Goal: Use online tool/utility: Utilize a website feature to perform a specific function

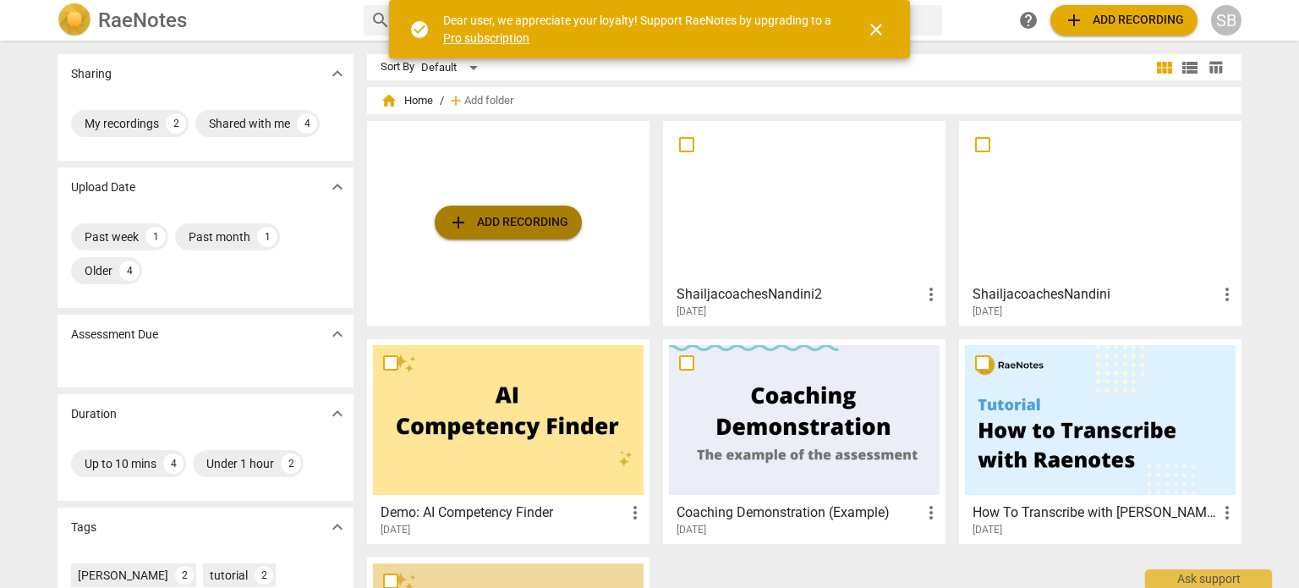
click at [502, 219] on span "add Add recording" at bounding box center [508, 222] width 120 height 20
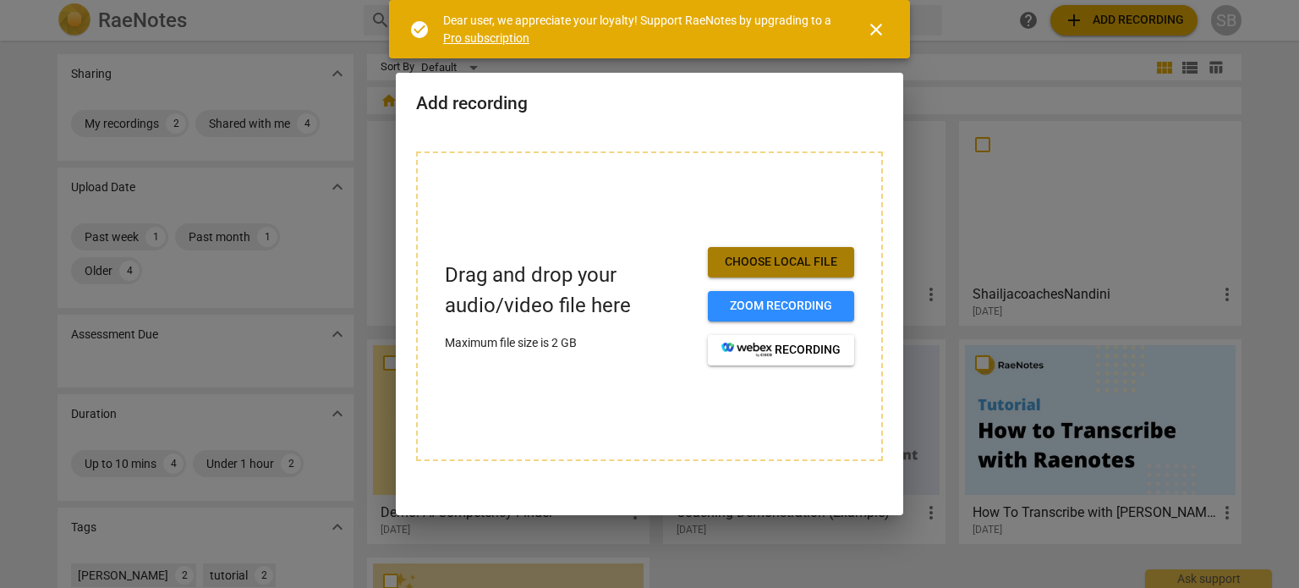
click at [770, 260] on span "Choose local file" at bounding box center [780, 262] width 119 height 17
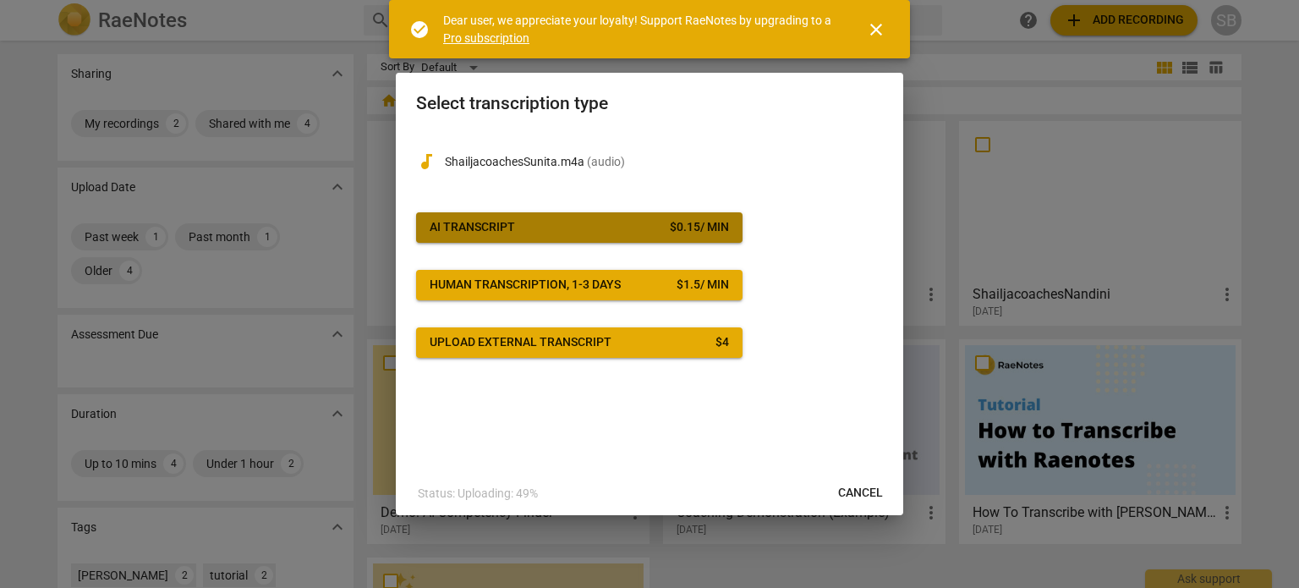
click at [634, 223] on span "AI Transcript $ 0.15 / min" at bounding box center [579, 227] width 299 height 17
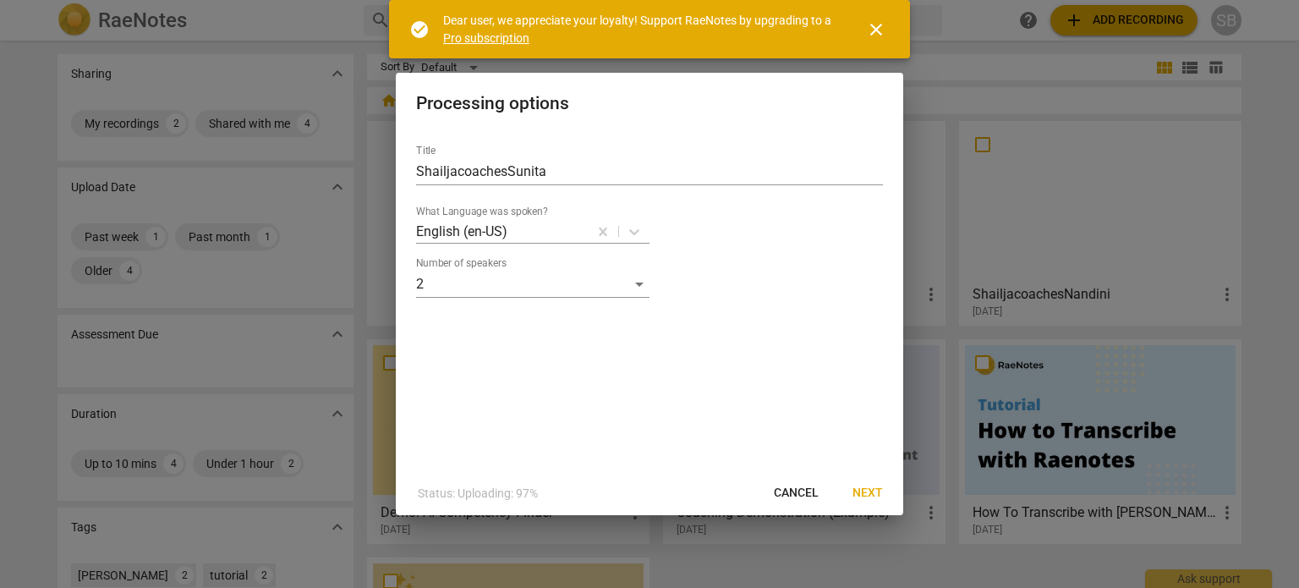
click at [874, 496] on span "Next" at bounding box center [867, 493] width 30 height 17
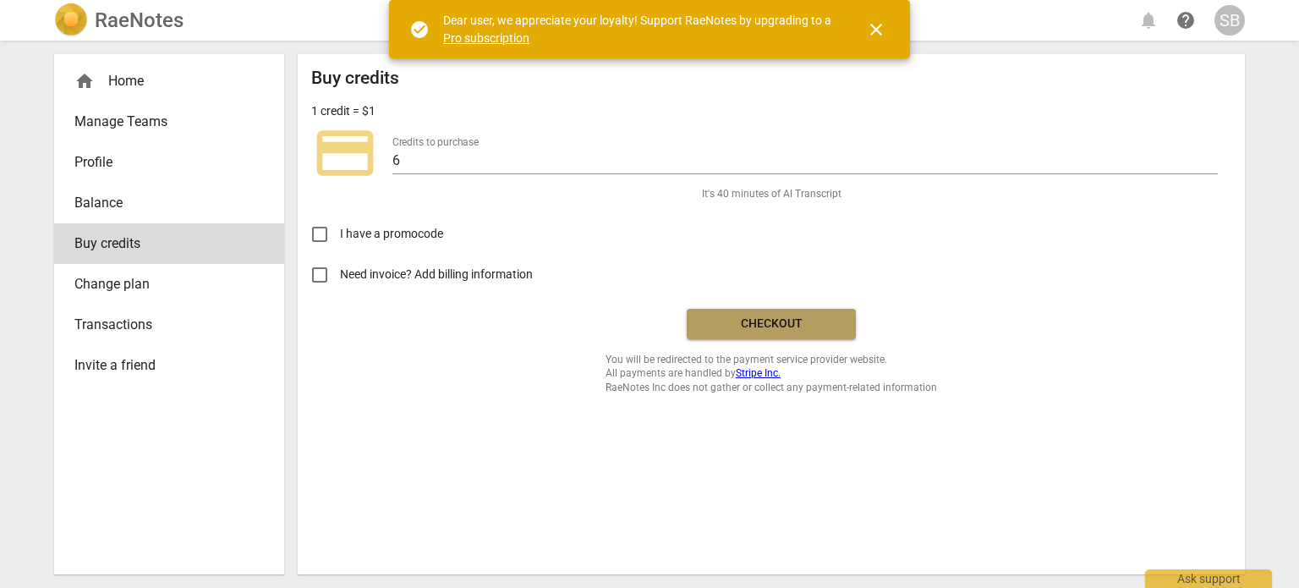
click at [771, 318] on span "Checkout" at bounding box center [771, 323] width 142 height 17
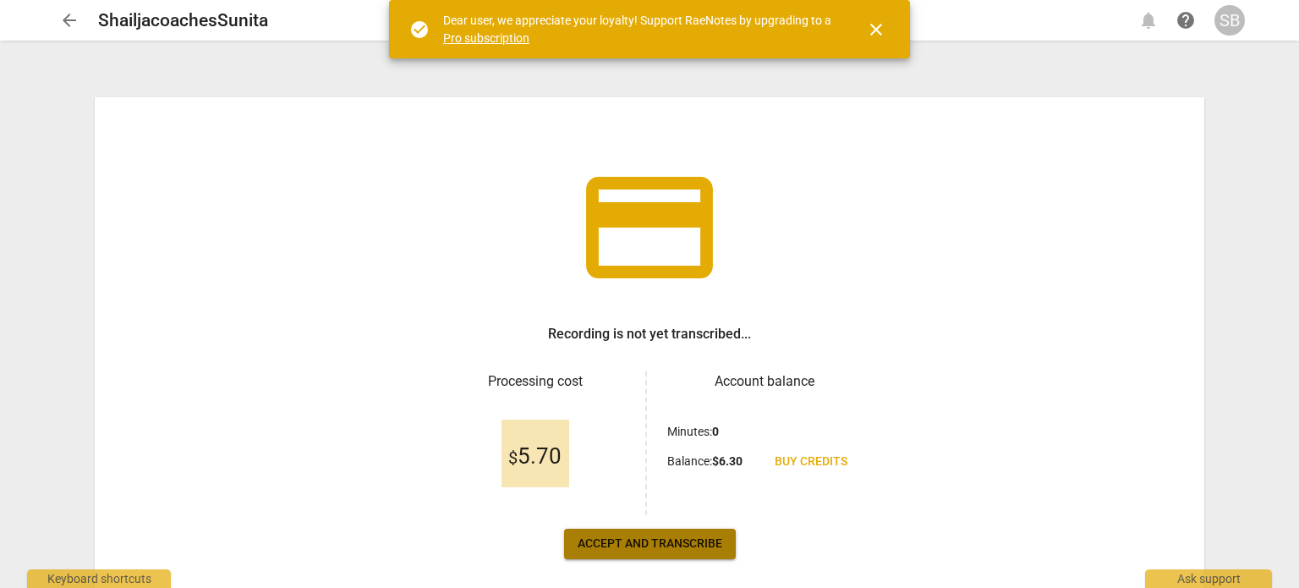
click at [673, 543] on span "Accept and transcribe" at bounding box center [650, 543] width 145 height 17
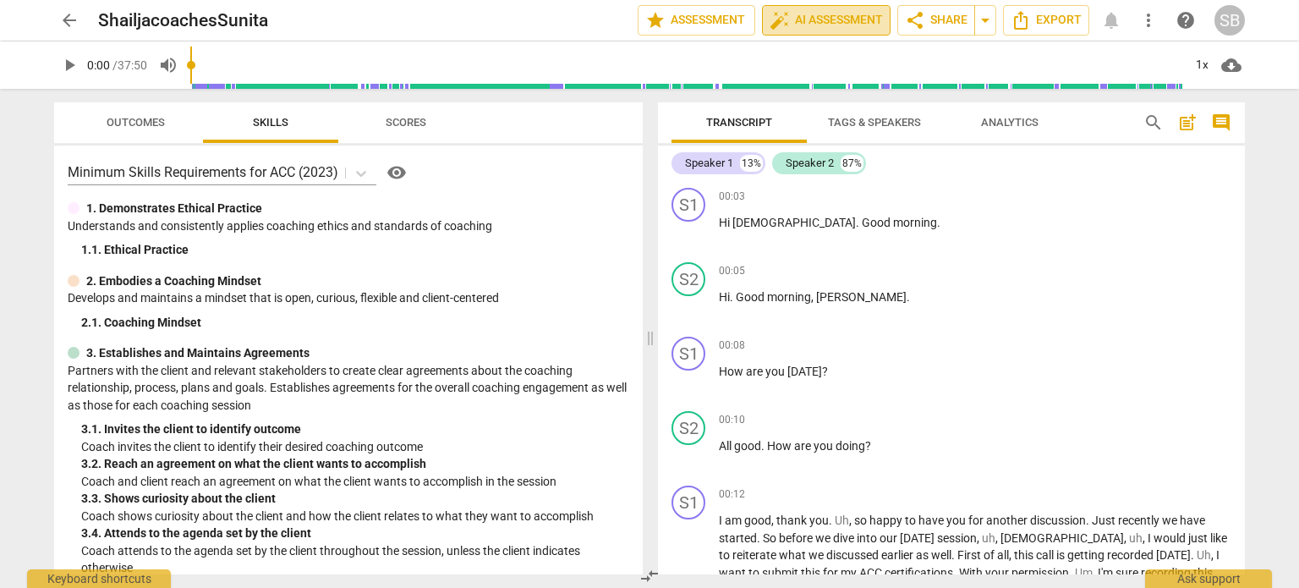
click at [852, 22] on span "auto_fix_high AI Assessment" at bounding box center [826, 20] width 113 height 20
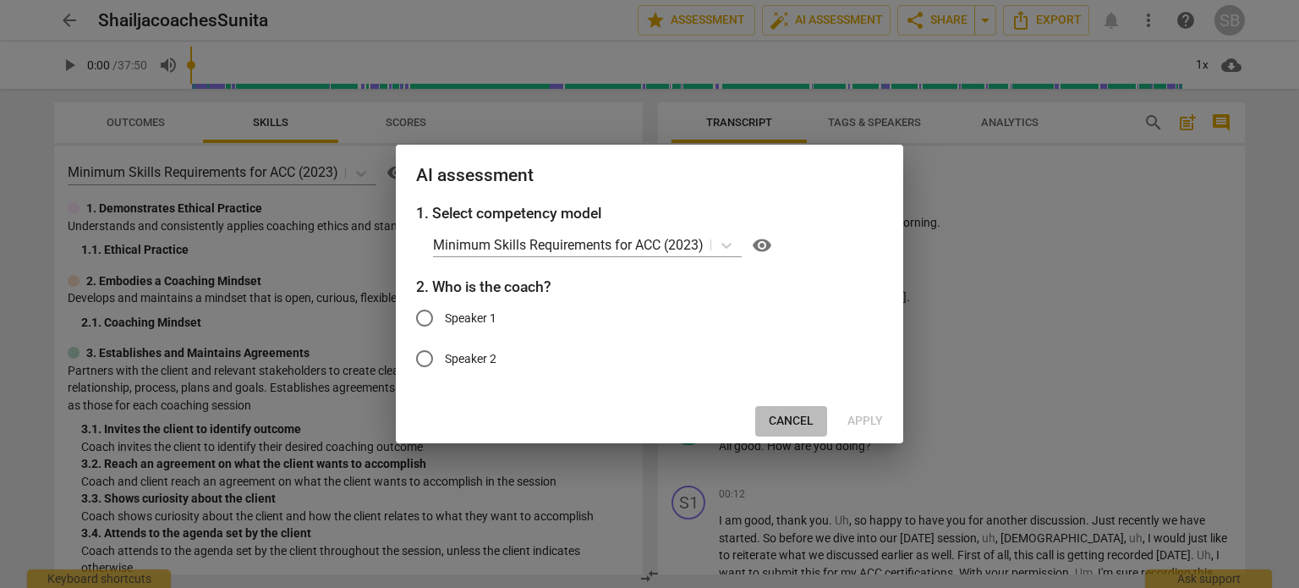
click at [788, 417] on span "Cancel" at bounding box center [791, 421] width 45 height 17
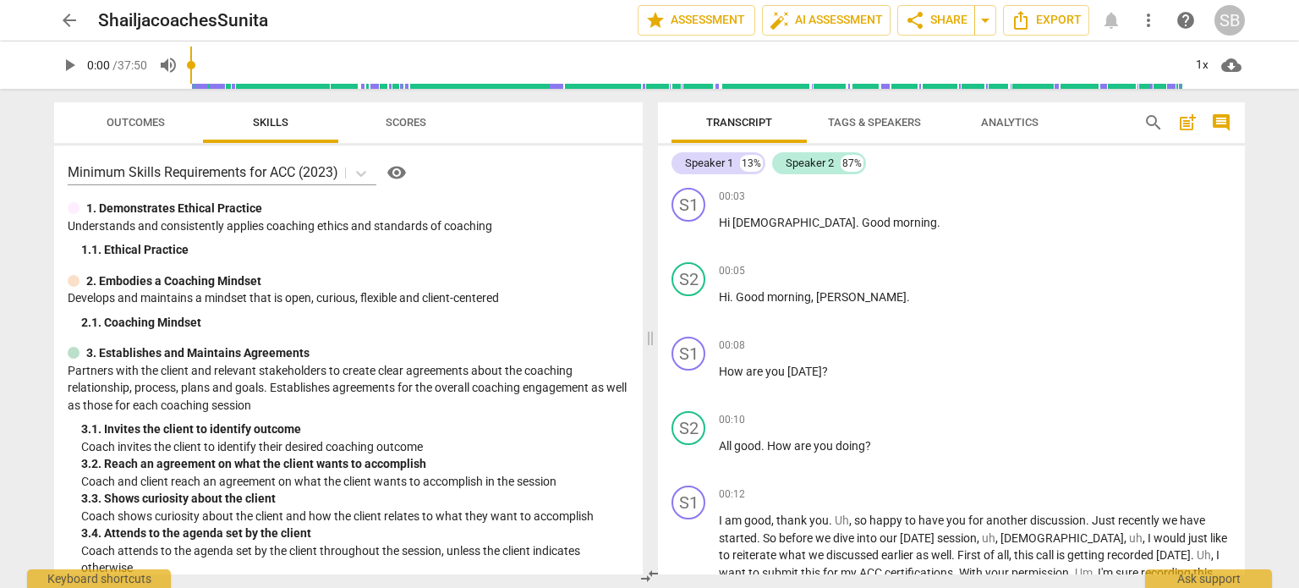
click at [902, 122] on span "Tags & Speakers" at bounding box center [874, 122] width 93 height 13
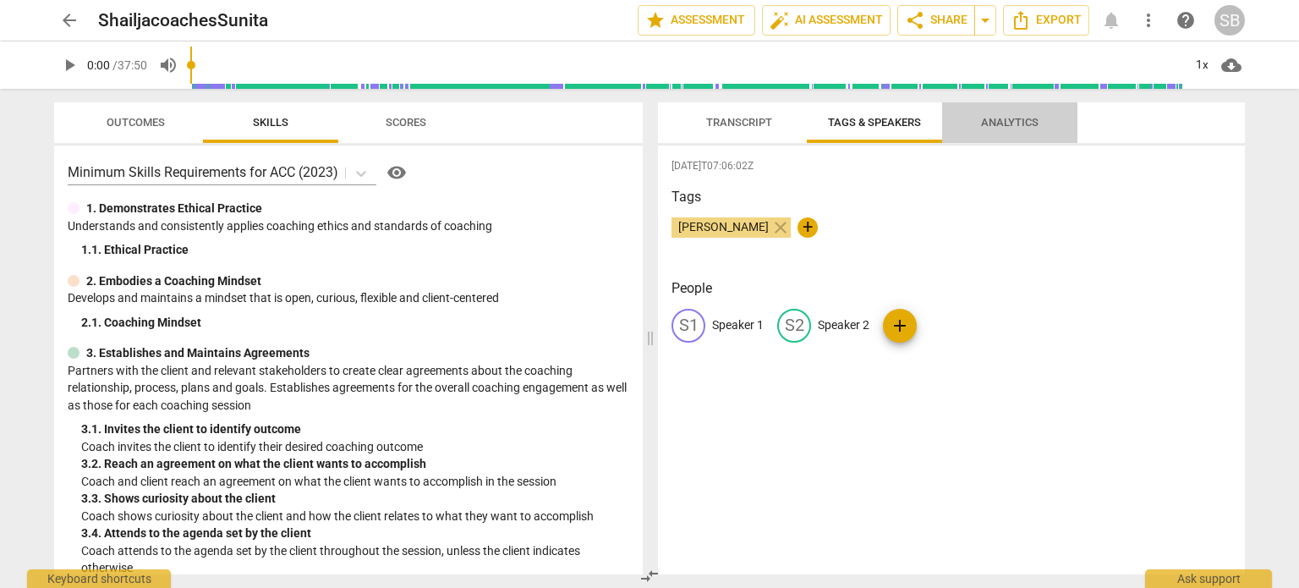
click at [995, 121] on span "Analytics" at bounding box center [1010, 122] width 58 height 13
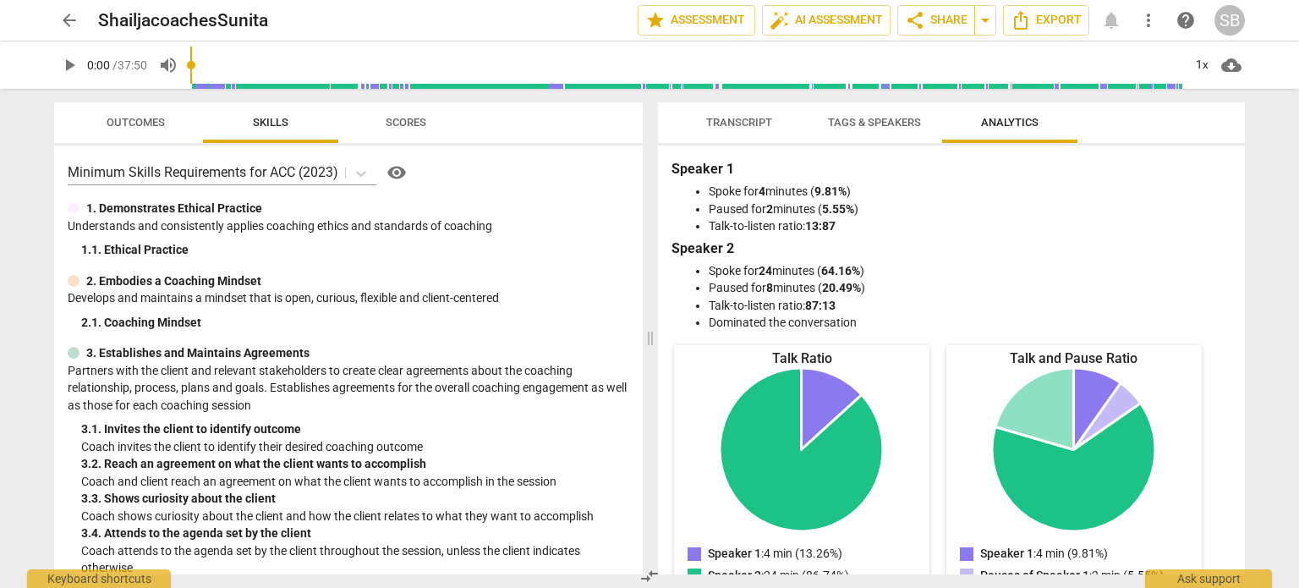
click at [853, 121] on span "Tags & Speakers" at bounding box center [874, 122] width 93 height 13
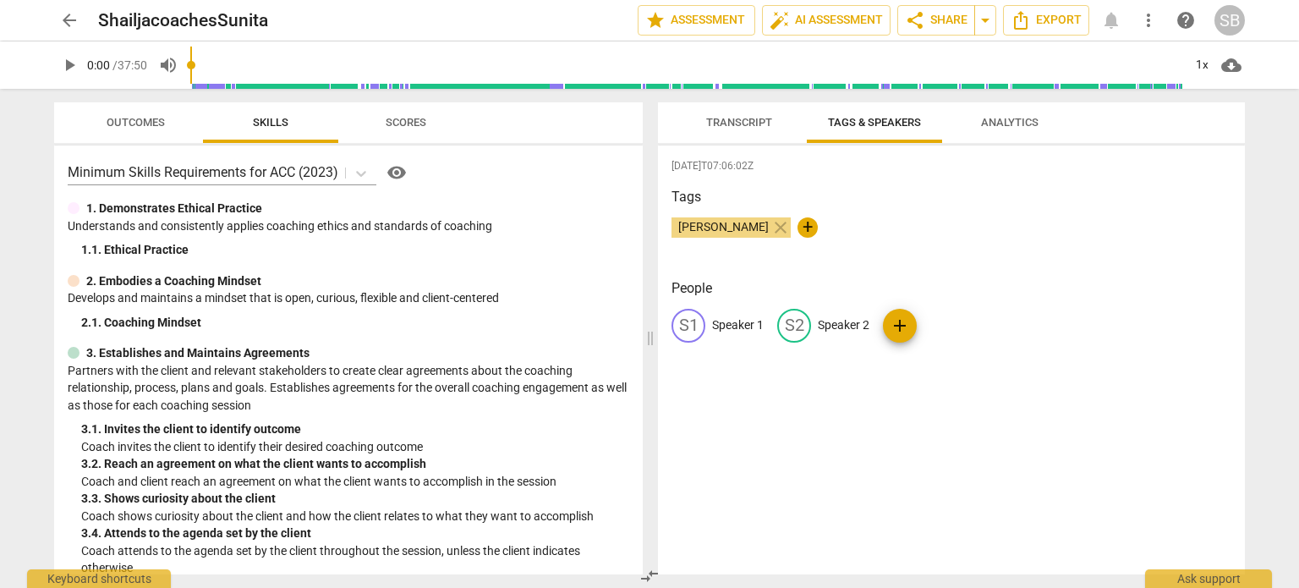
click at [736, 124] on span "Transcript" at bounding box center [739, 122] width 66 height 13
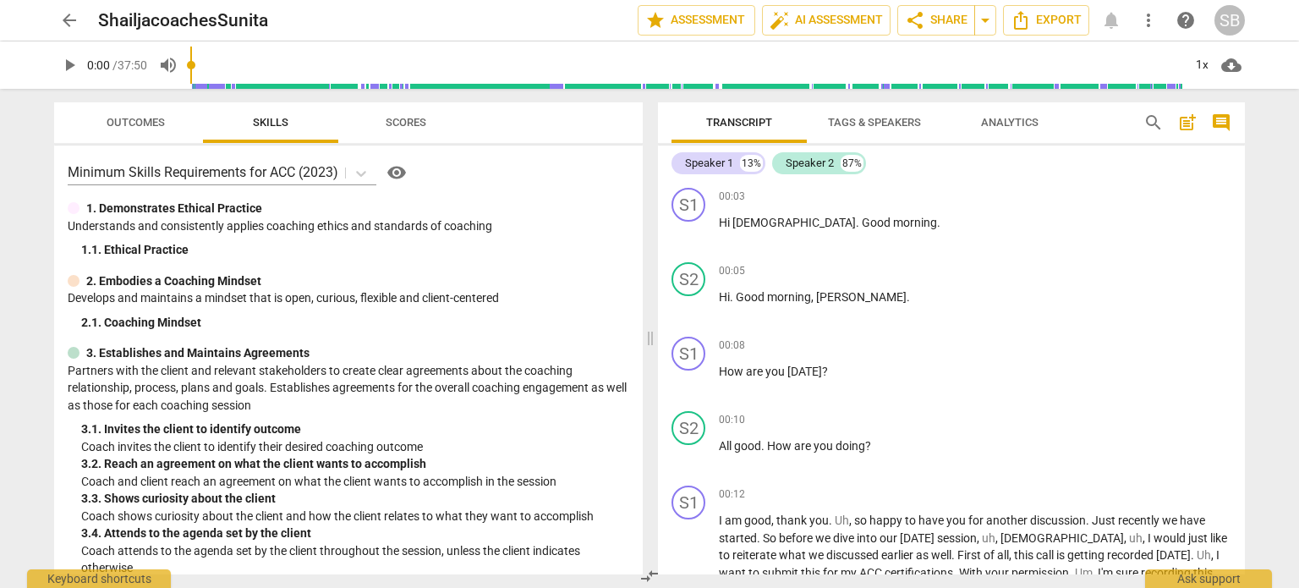
click at [856, 118] on span "Tags & Speakers" at bounding box center [874, 122] width 93 height 13
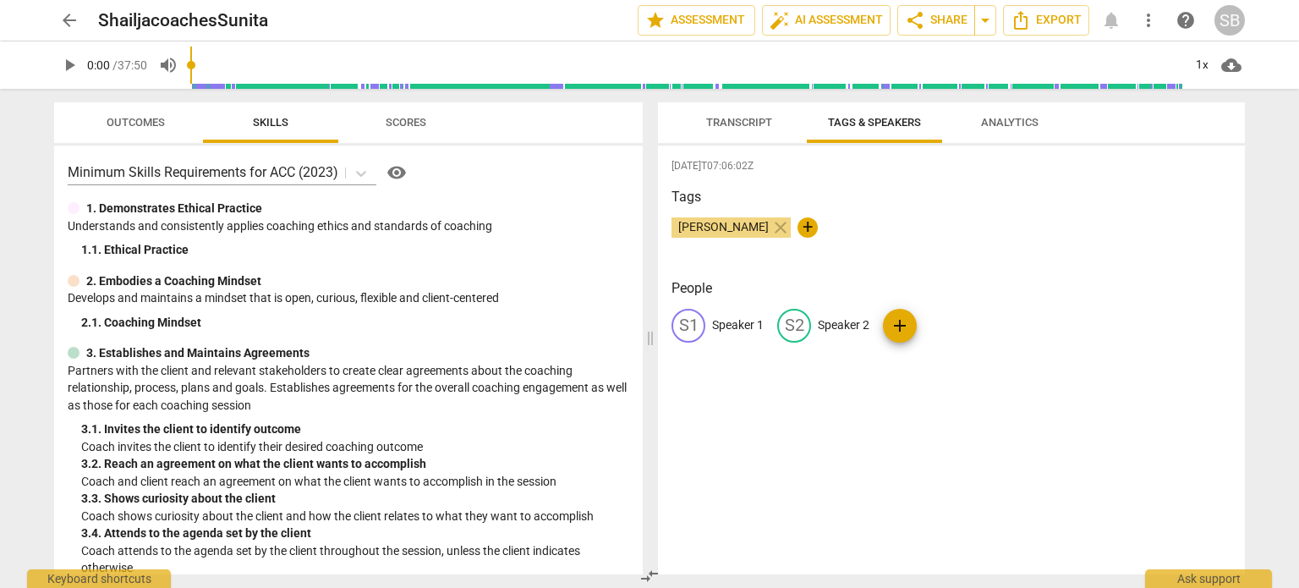
click at [734, 322] on p "Speaker 1" at bounding box center [738, 325] width 52 height 18
type input "Shailja"
click at [931, 322] on p "Speaker 2" at bounding box center [954, 325] width 52 height 18
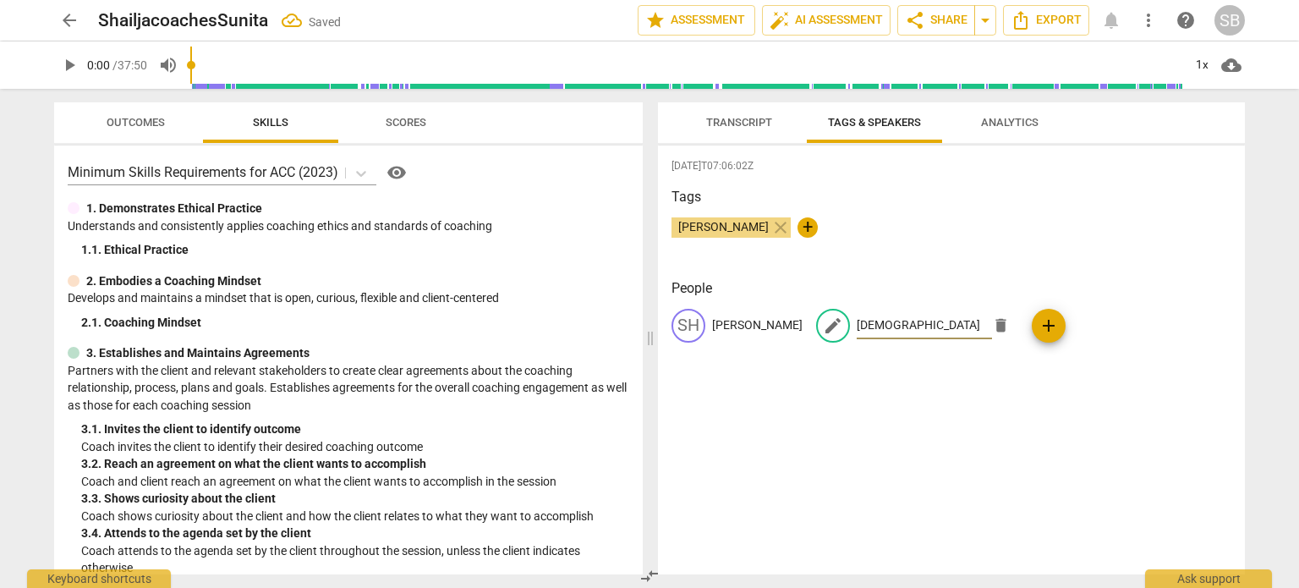
type input "Sunita"
click at [1020, 118] on span "Analytics" at bounding box center [1010, 122] width 58 height 13
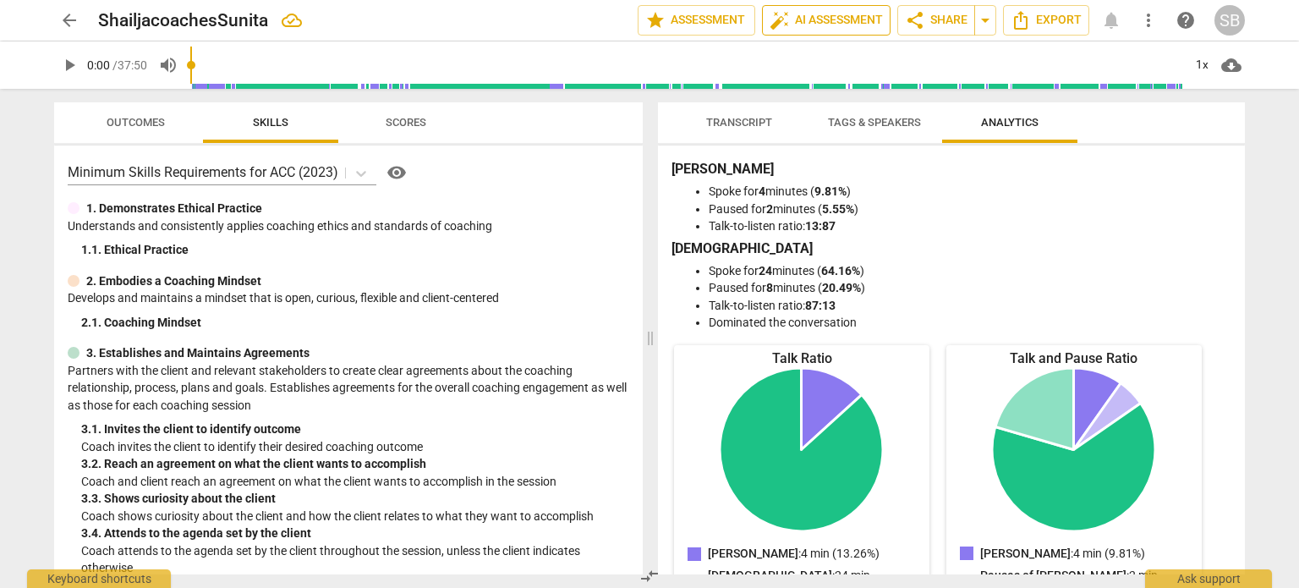
click at [817, 19] on span "auto_fix_high AI Assessment" at bounding box center [826, 20] width 113 height 20
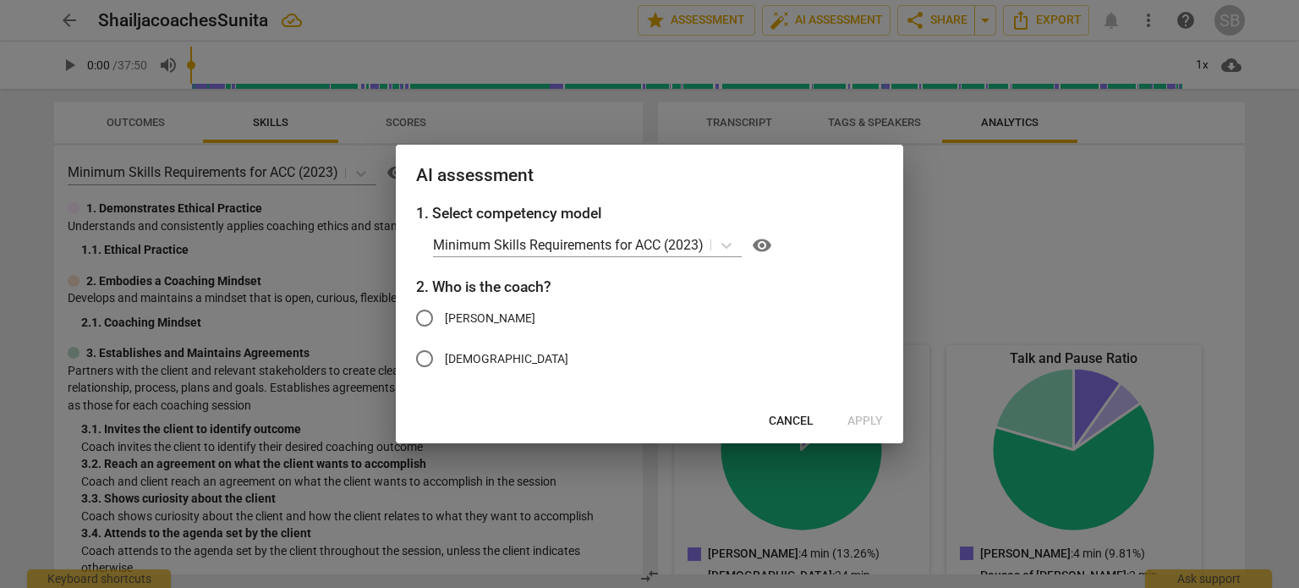
click at [423, 321] on input "Shailja" at bounding box center [424, 318] width 41 height 41
radio input "true"
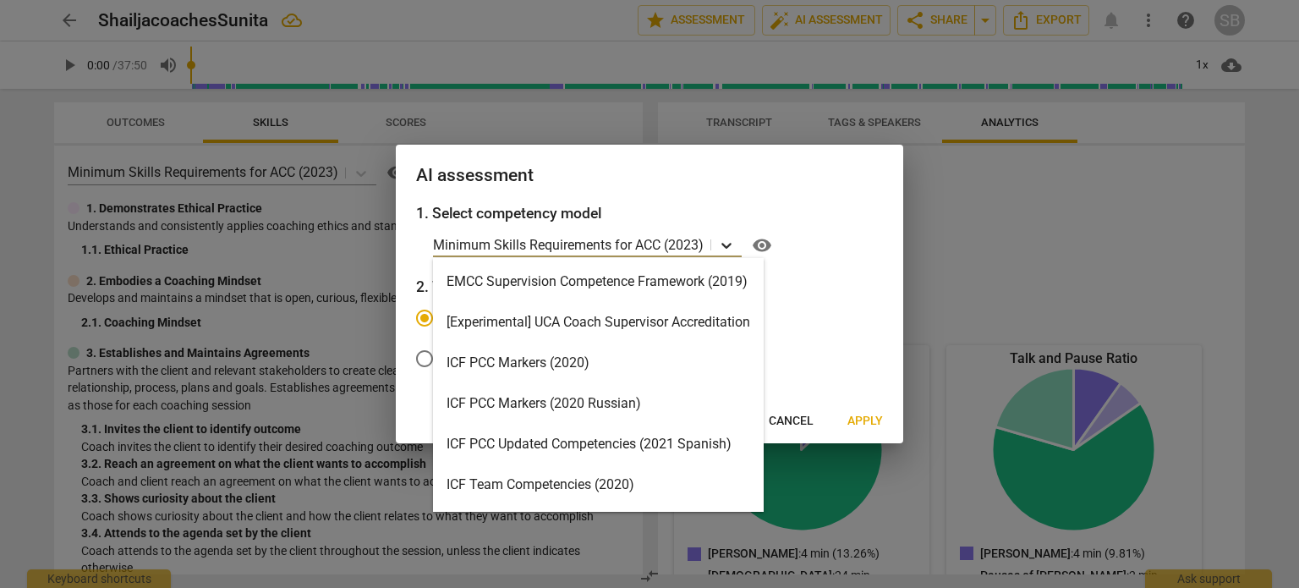
click at [727, 245] on icon at bounding box center [726, 245] width 17 height 17
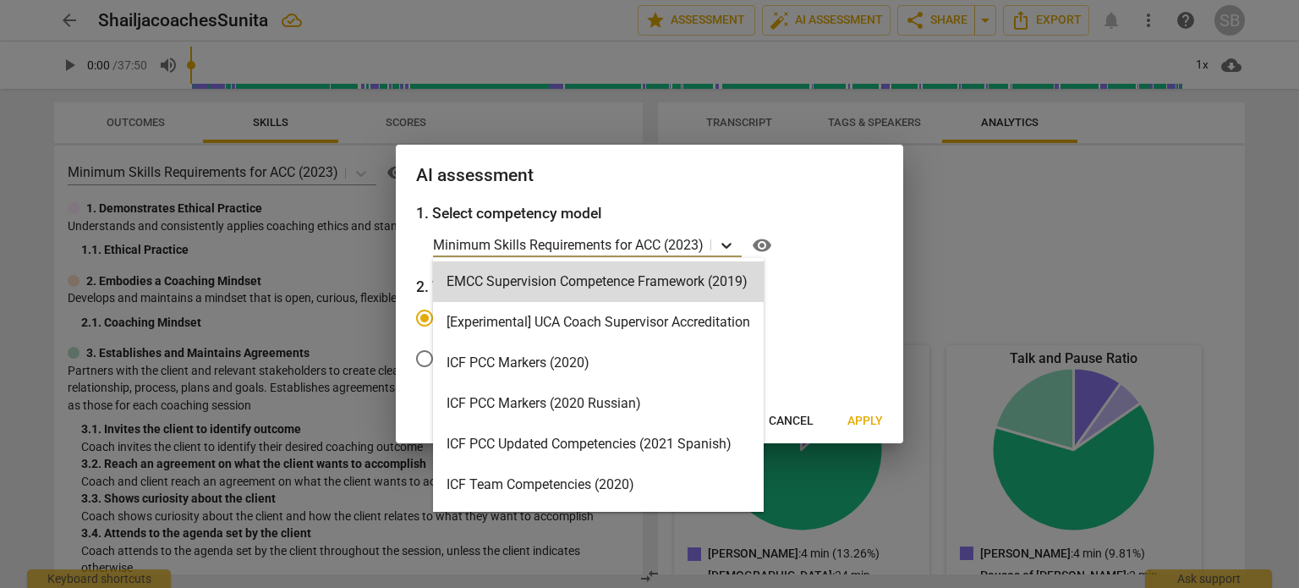
click at [727, 244] on icon at bounding box center [726, 245] width 17 height 17
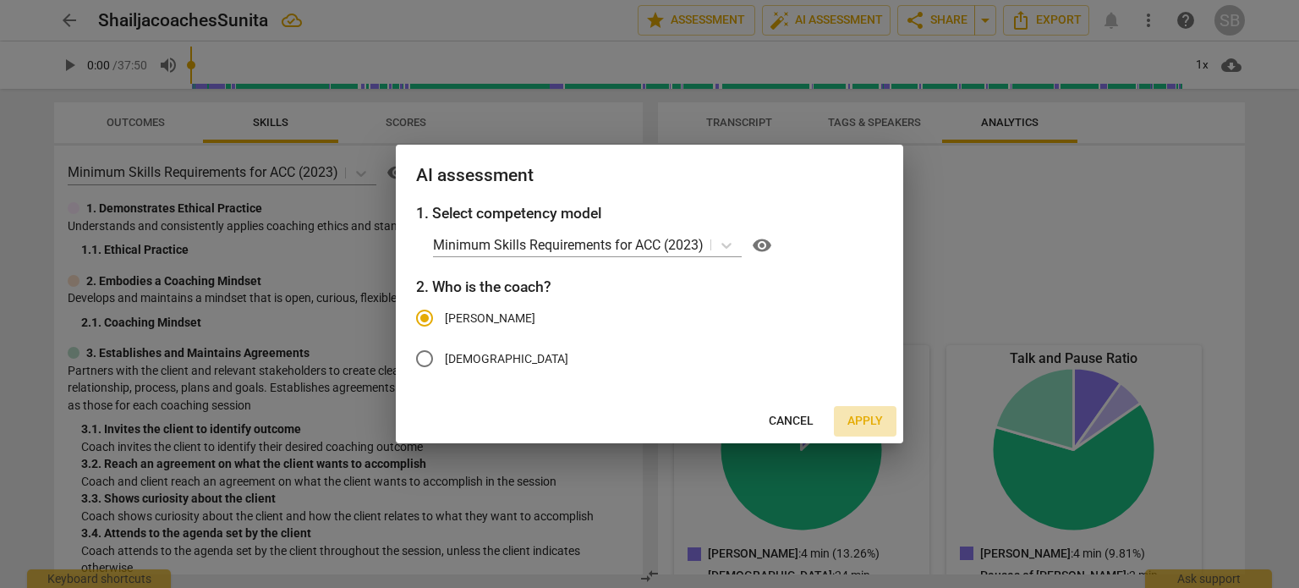
click at [871, 417] on span "Apply" at bounding box center [865, 421] width 36 height 17
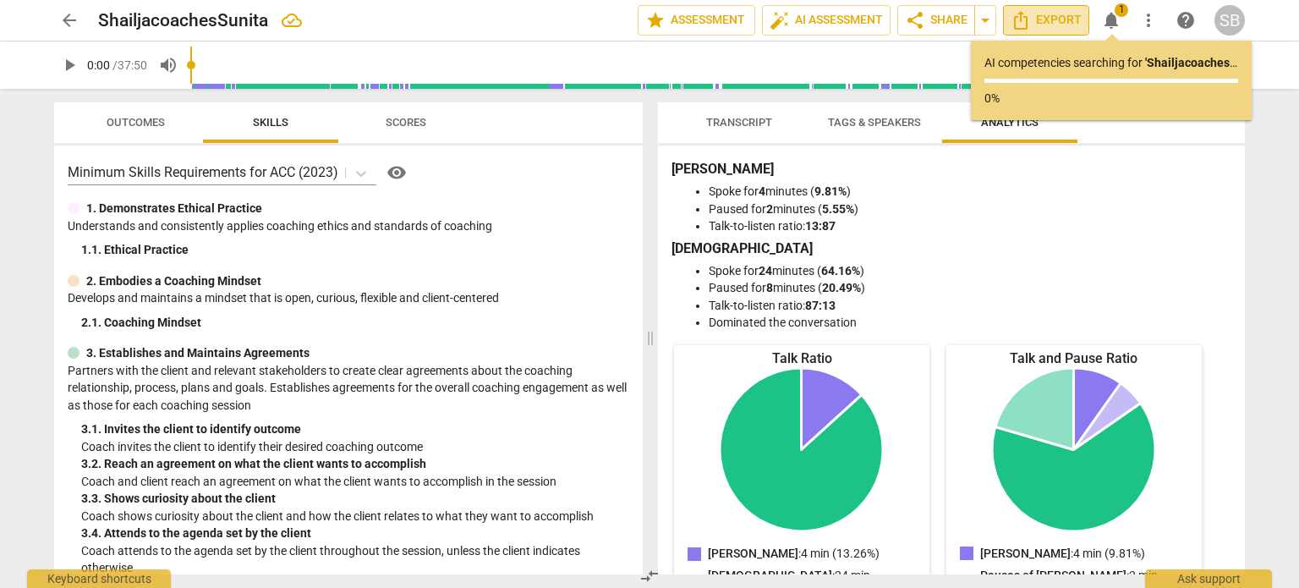
click at [1047, 19] on span "Export" at bounding box center [1046, 20] width 71 height 20
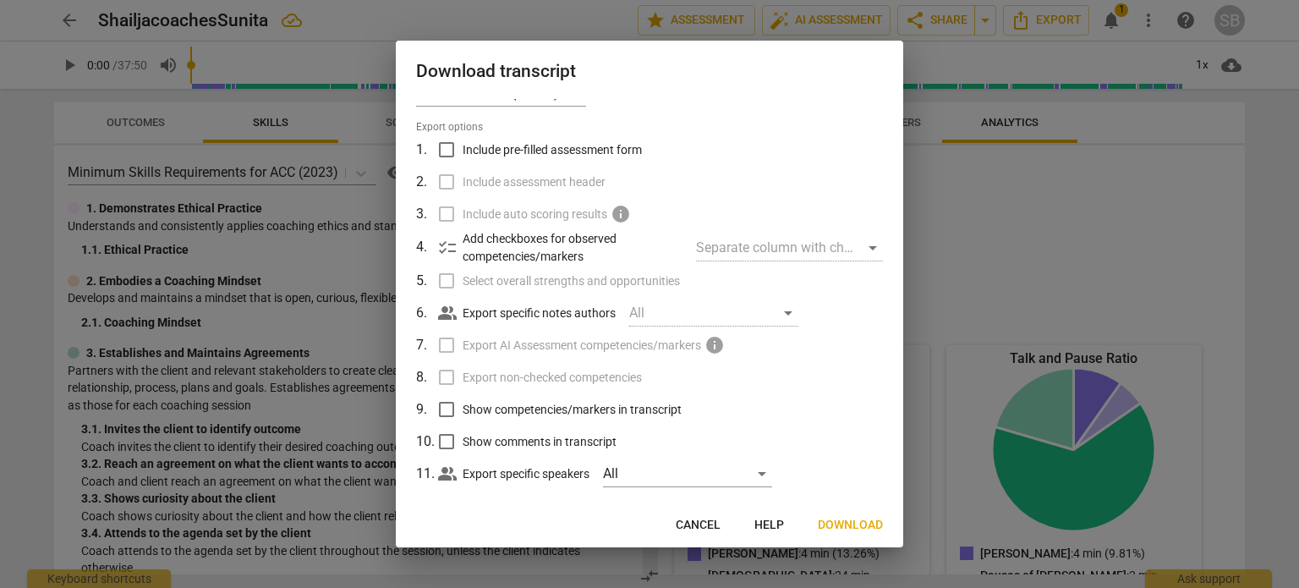
scroll to position [53, 0]
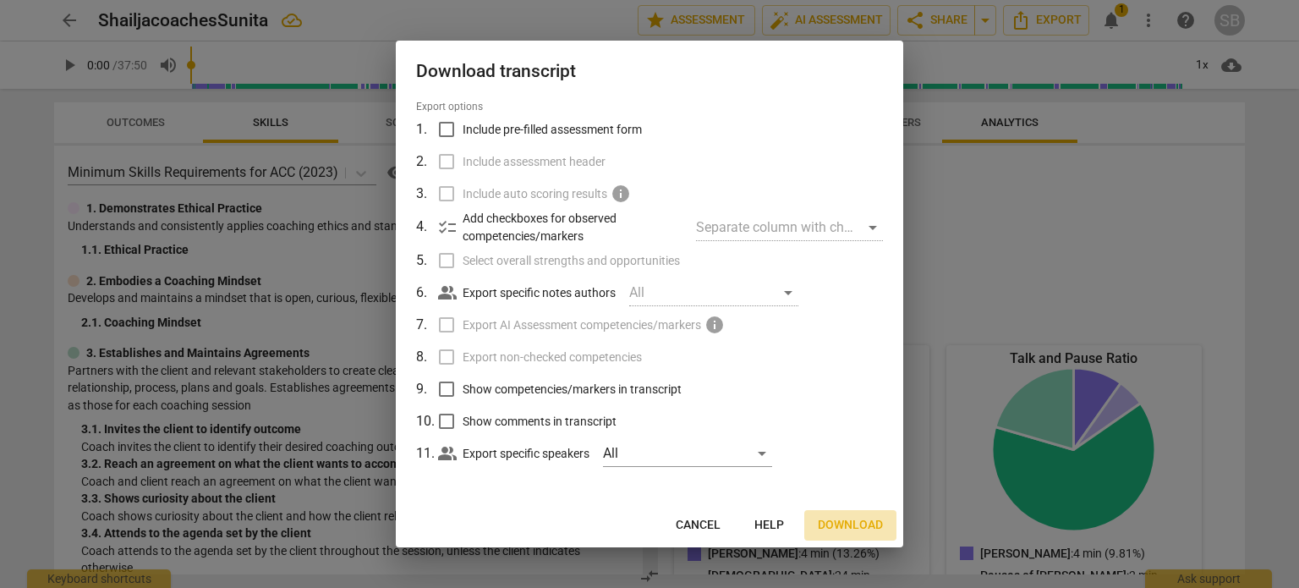
click at [849, 523] on span "Download" at bounding box center [850, 525] width 65 height 17
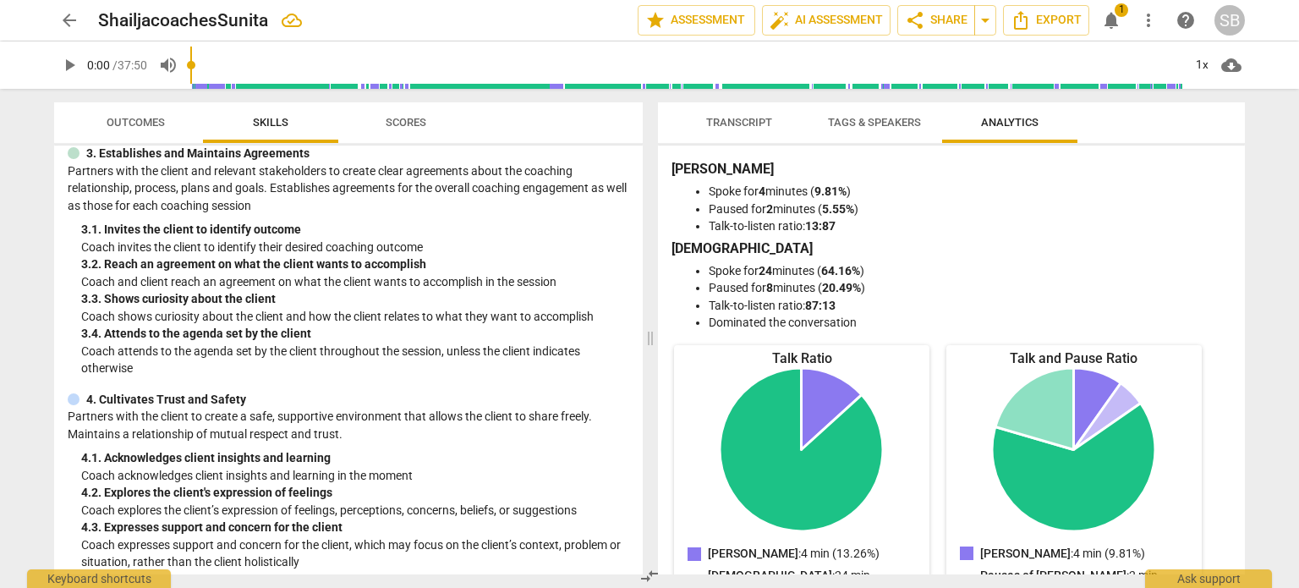
scroll to position [0, 0]
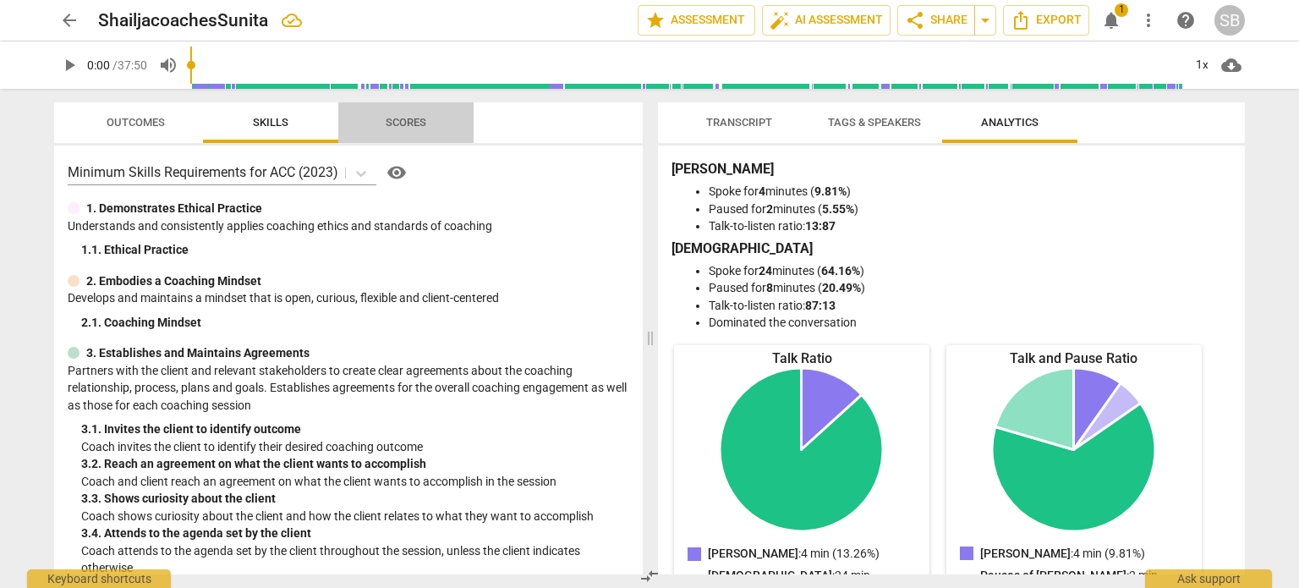
click at [400, 123] on span "Scores" at bounding box center [406, 122] width 41 height 13
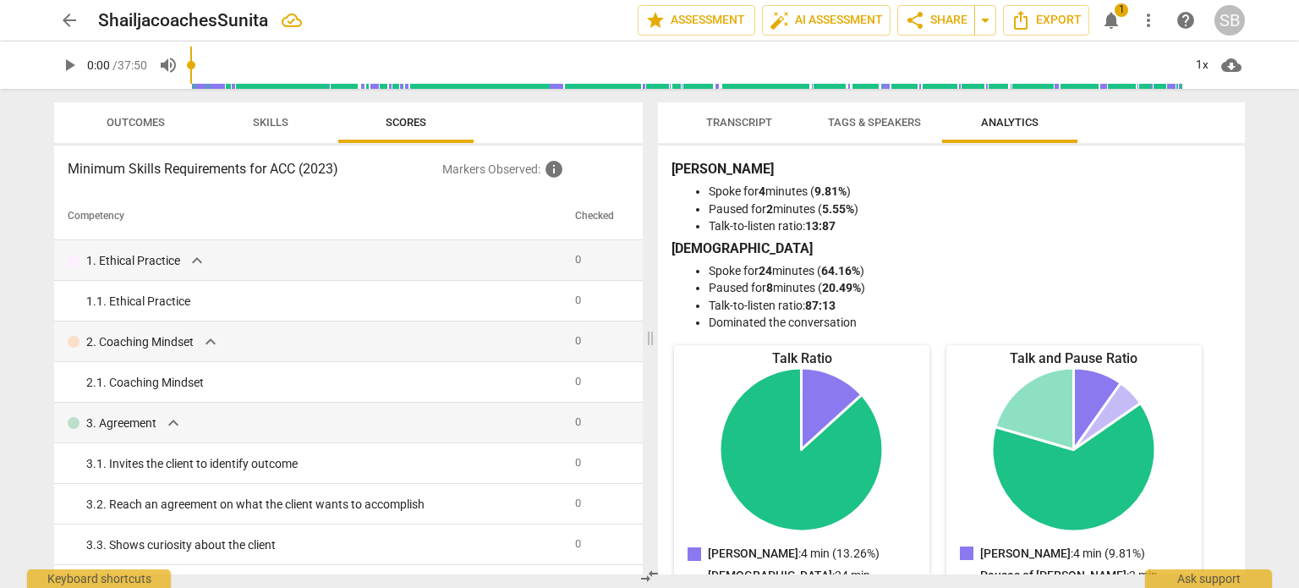
click at [145, 124] on span "Outcomes" at bounding box center [136, 122] width 58 height 13
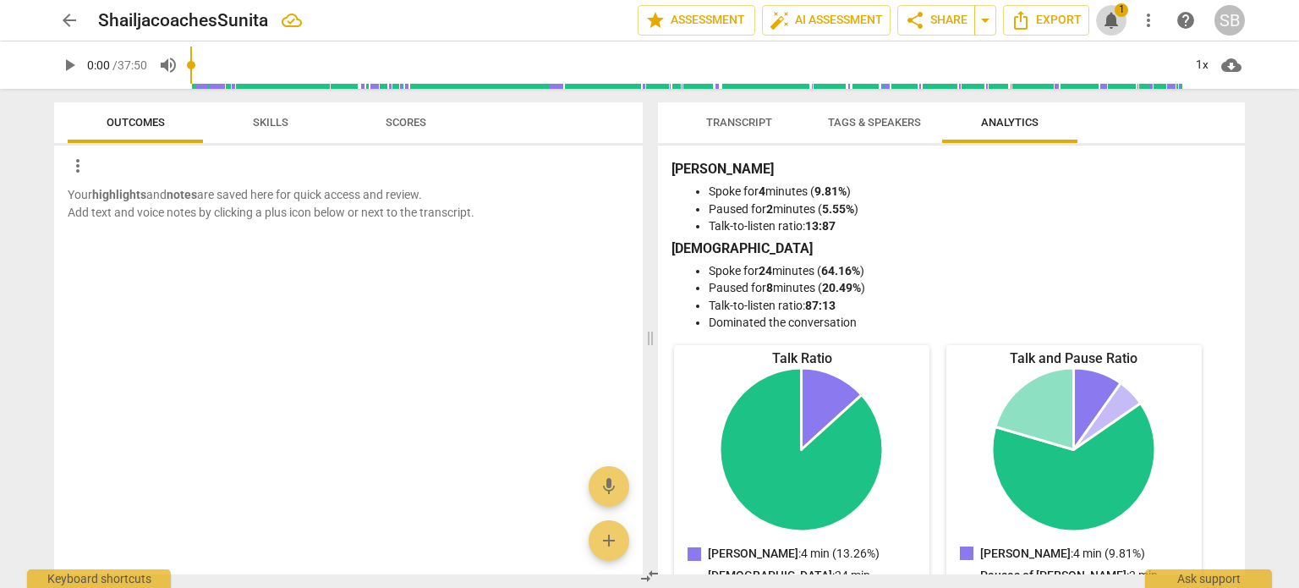
click at [1109, 16] on span "notifications" at bounding box center [1111, 20] width 20 height 20
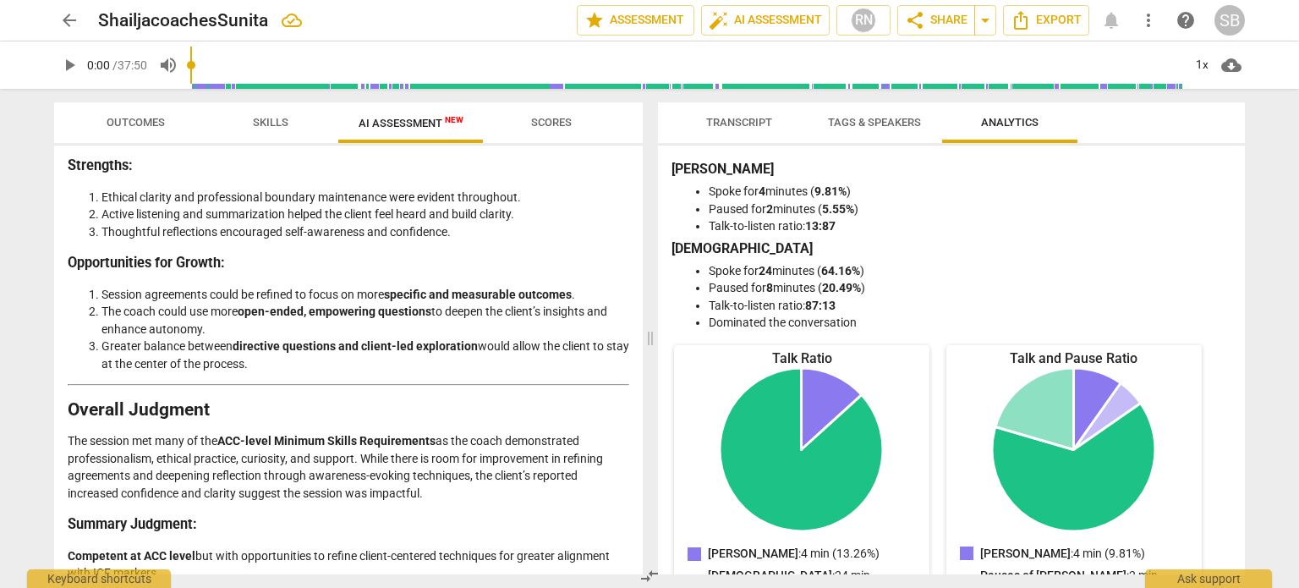
click at [852, 121] on span "Tags & Speakers" at bounding box center [874, 122] width 93 height 13
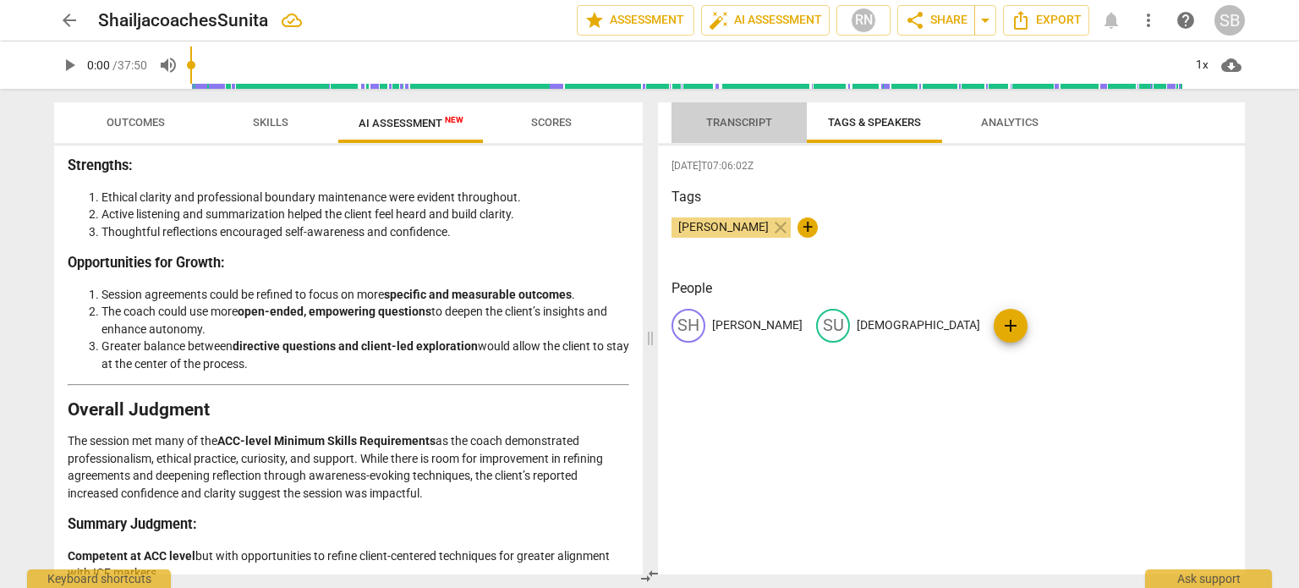
click at [726, 121] on span "Transcript" at bounding box center [739, 122] width 66 height 13
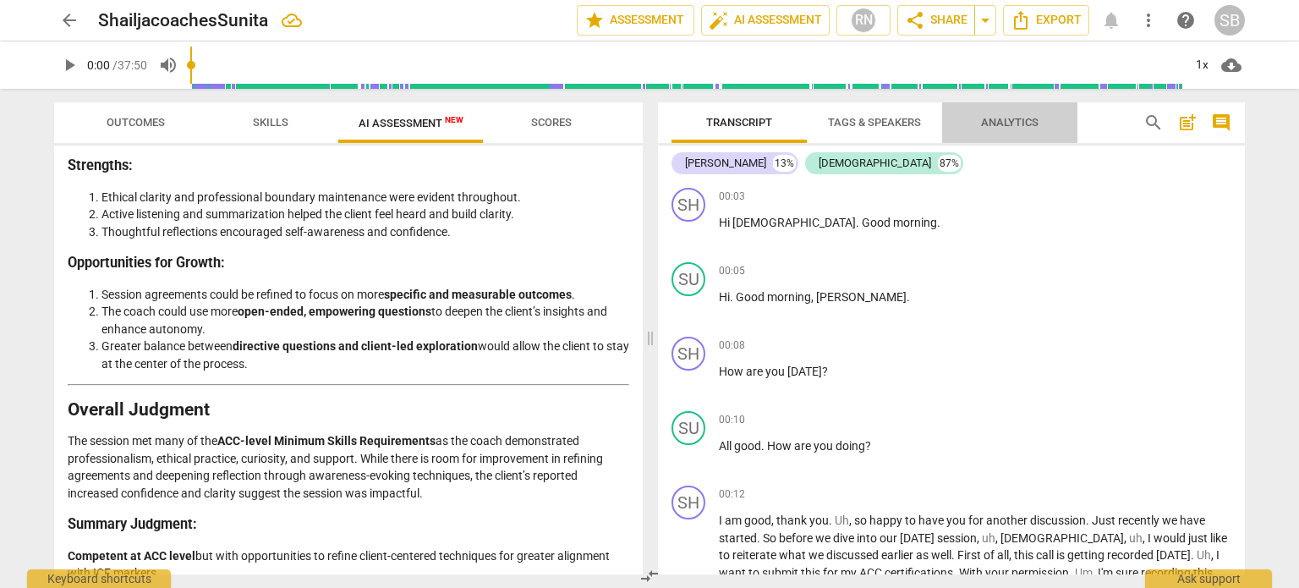
click at [1008, 123] on span "Analytics" at bounding box center [1010, 122] width 58 height 13
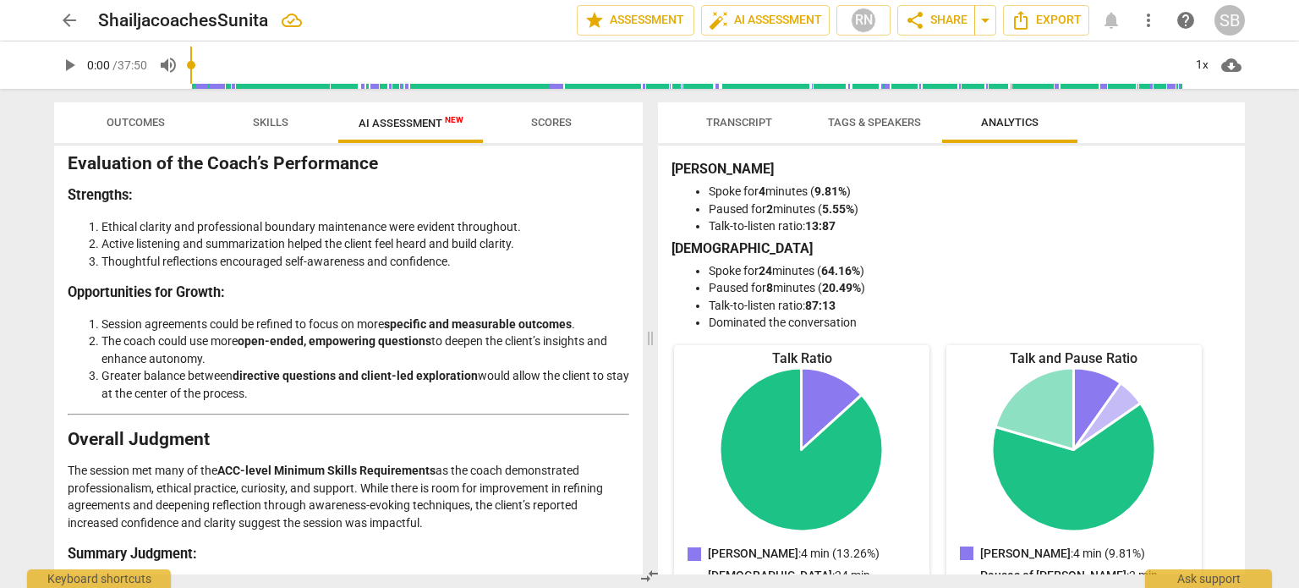
scroll to position [3291, 0]
